Goal: Check status: Check status

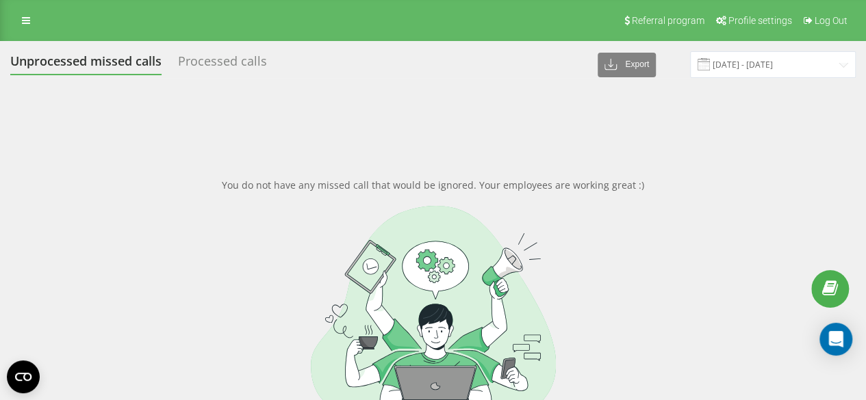
click at [710, 65] on span at bounding box center [703, 64] width 12 height 12
click at [769, 60] on input "[DATE] - [DATE]" at bounding box center [773, 64] width 166 height 27
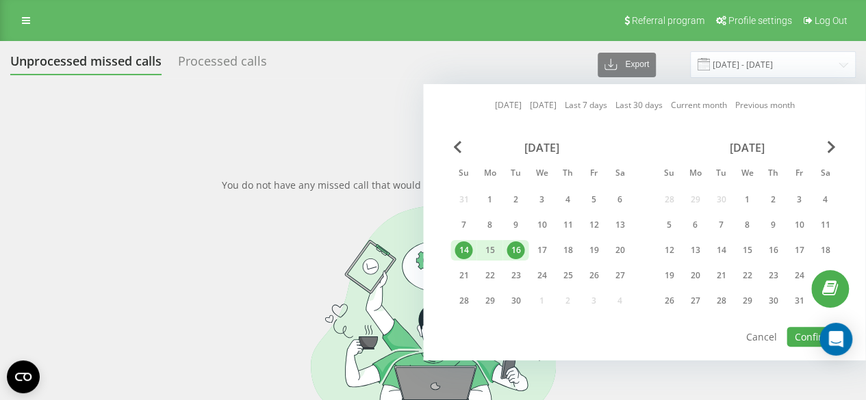
click at [516, 250] on div "16" at bounding box center [515, 251] width 18 height 18
click at [591, 247] on div "19" at bounding box center [593, 251] width 18 height 18
click at [797, 333] on button "Confirm" at bounding box center [811, 337] width 51 height 20
type input "[DATE] - [DATE]"
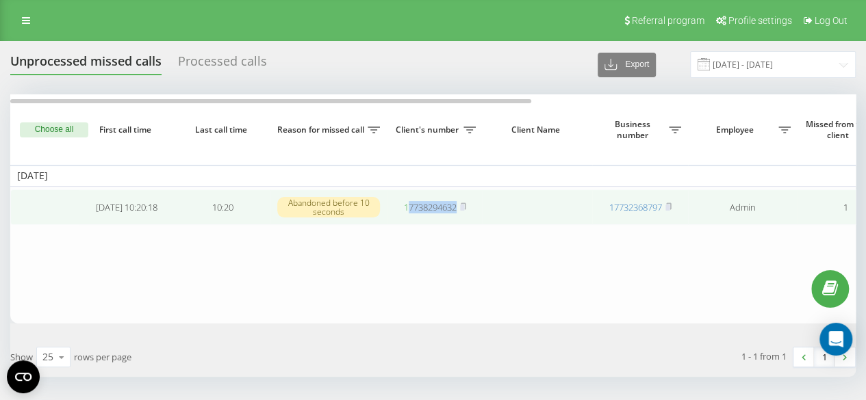
drag, startPoint x: 462, startPoint y: 202, endPoint x: 406, endPoint y: 213, distance: 56.5
click at [406, 213] on span "17738294632" at bounding box center [435, 207] width 62 height 12
copy link "7738294632"
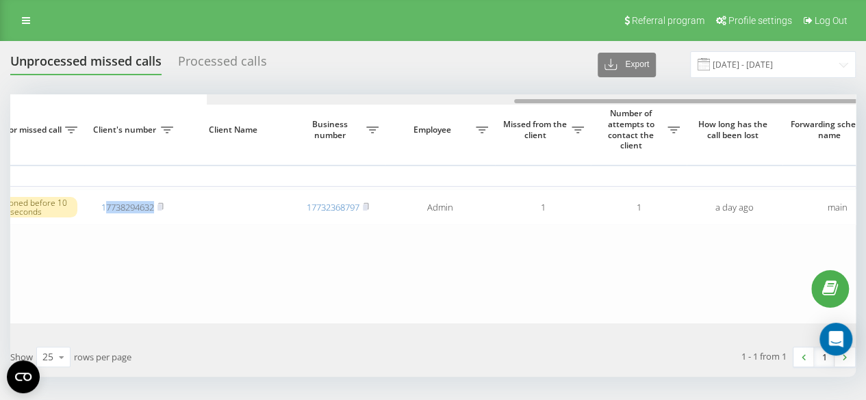
scroll to position [0, 524]
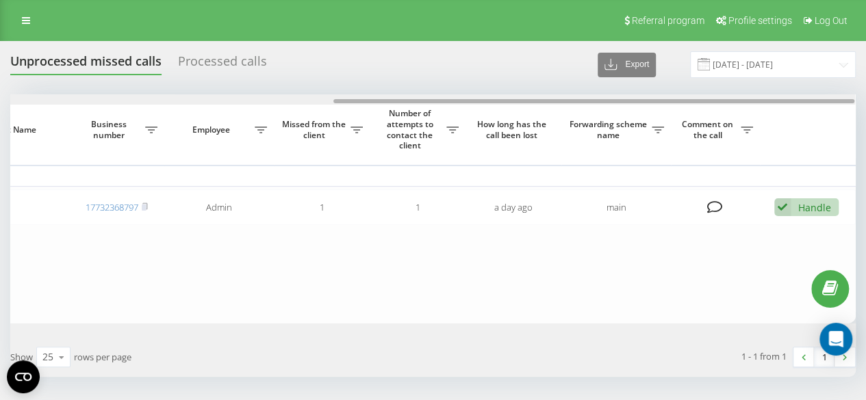
drag, startPoint x: 460, startPoint y: 101, endPoint x: 857, endPoint y: 120, distance: 397.4
click at [865, 109] on html "[DOMAIN_NAME] Projects [DOMAIN_NAME] Dashboard Call center Call log Message log…" at bounding box center [433, 200] width 866 height 400
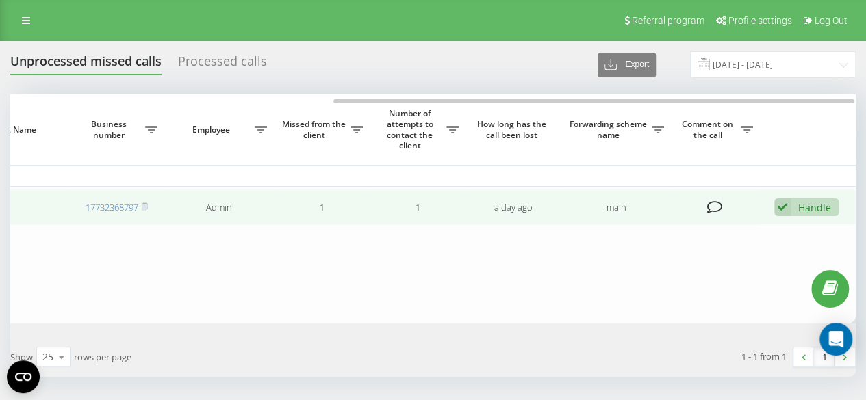
click at [791, 211] on div "Handle Failed to contact Contacted the client using another channel The client …" at bounding box center [806, 207] width 64 height 18
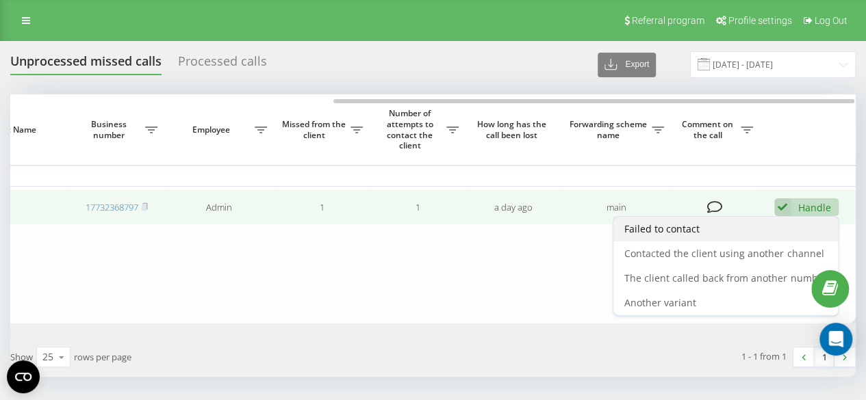
click at [659, 225] on span "Failed to contact" at bounding box center [661, 228] width 75 height 13
